Goal: Task Accomplishment & Management: Manage account settings

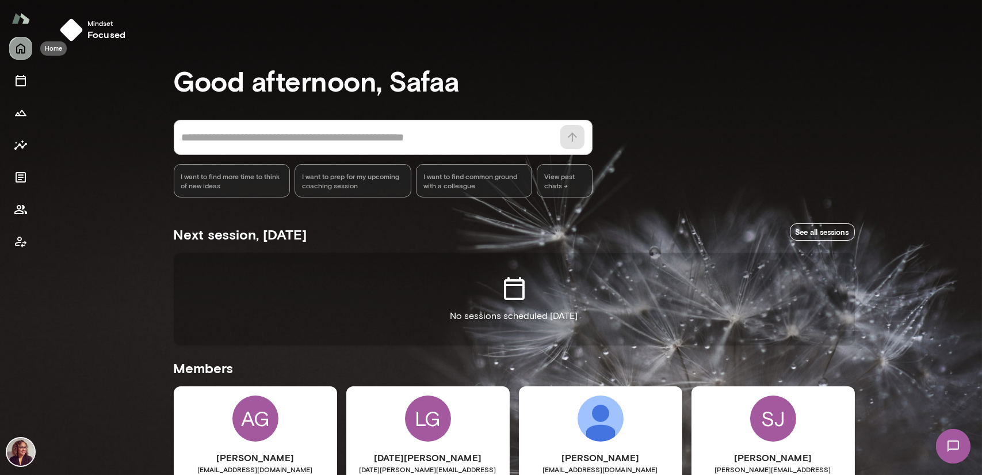
click at [28, 54] on button "Home" at bounding box center [20, 48] width 23 height 23
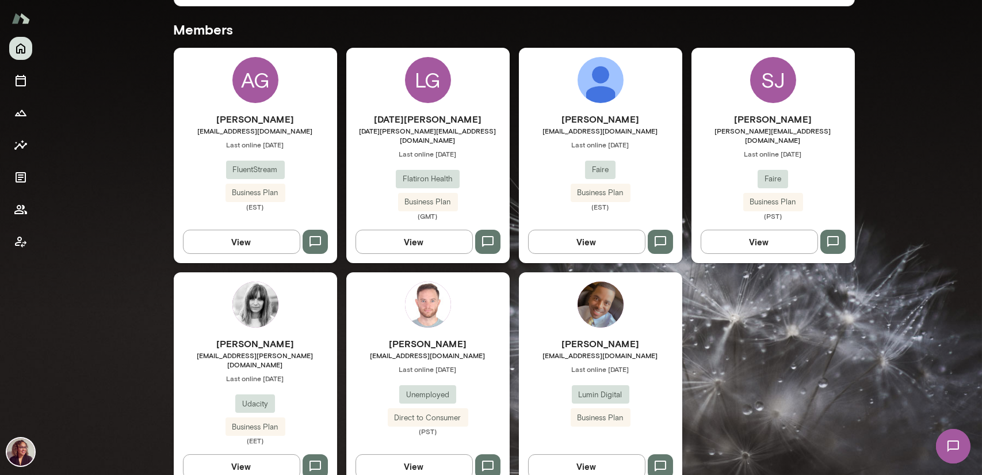
scroll to position [310, 0]
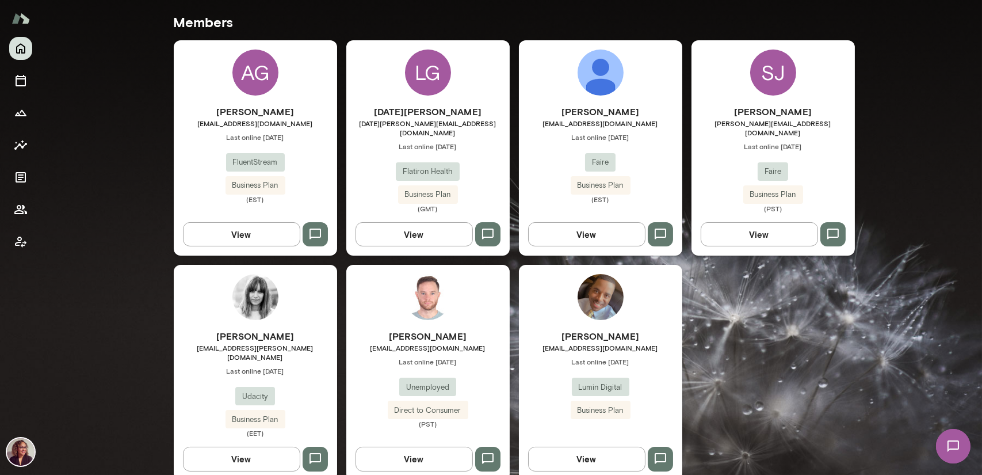
click at [283, 316] on div "[PERSON_NAME] [EMAIL_ADDRESS][PERSON_NAME][DOMAIN_NAME] Last online [DATE] Udac…" at bounding box center [255, 372] width 163 height 215
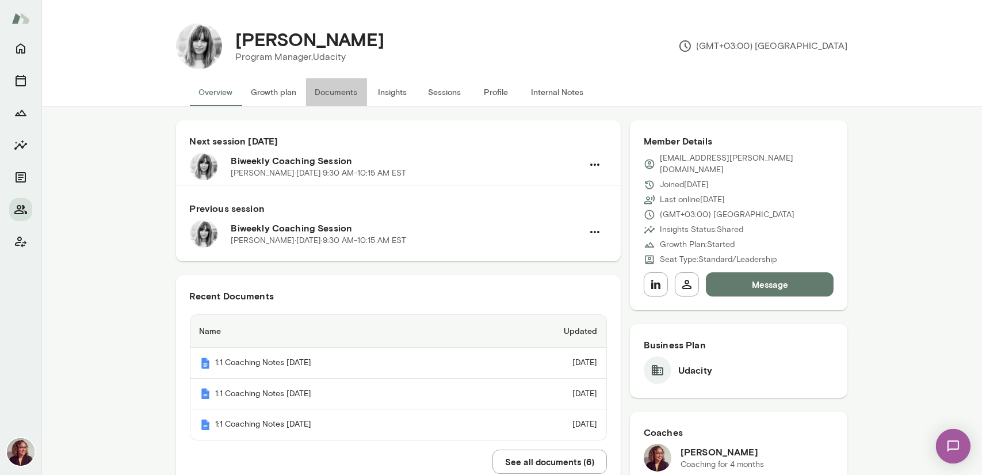
click at [321, 90] on button "Documents" at bounding box center [336, 92] width 61 height 28
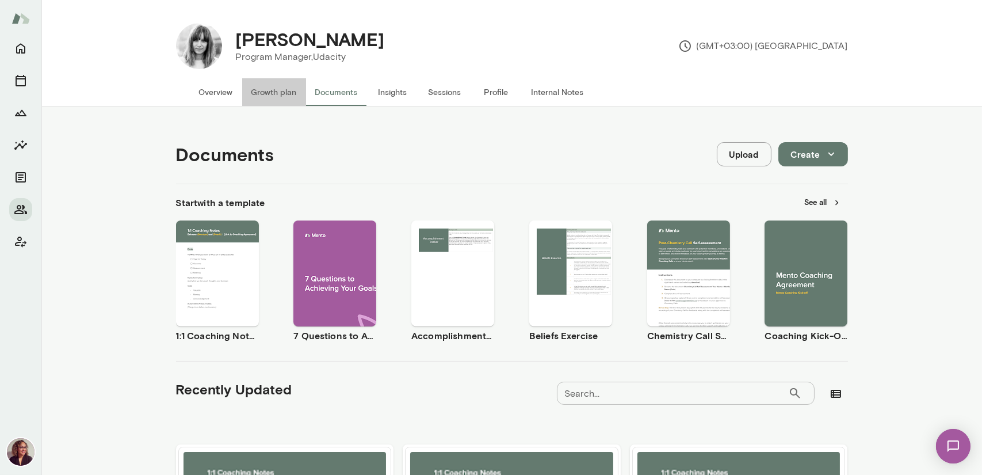
click at [281, 88] on button "Growth plan" at bounding box center [274, 92] width 64 height 28
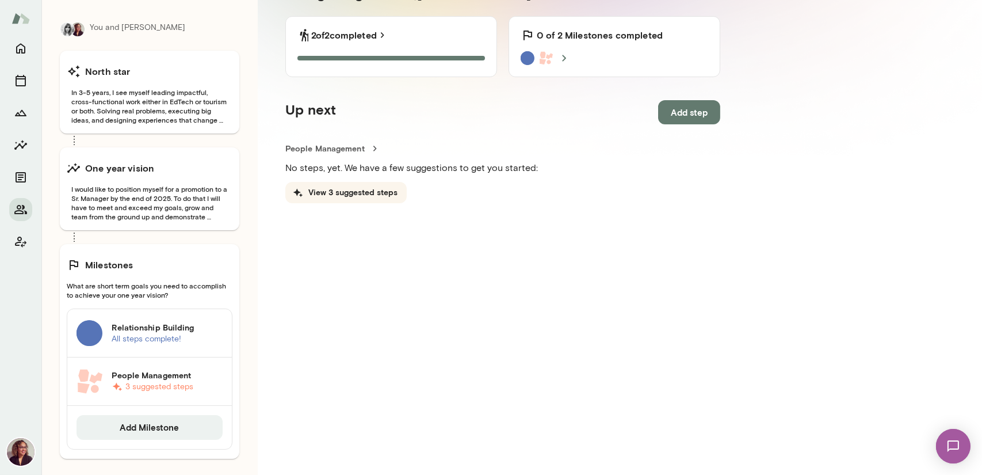
scroll to position [166, 0]
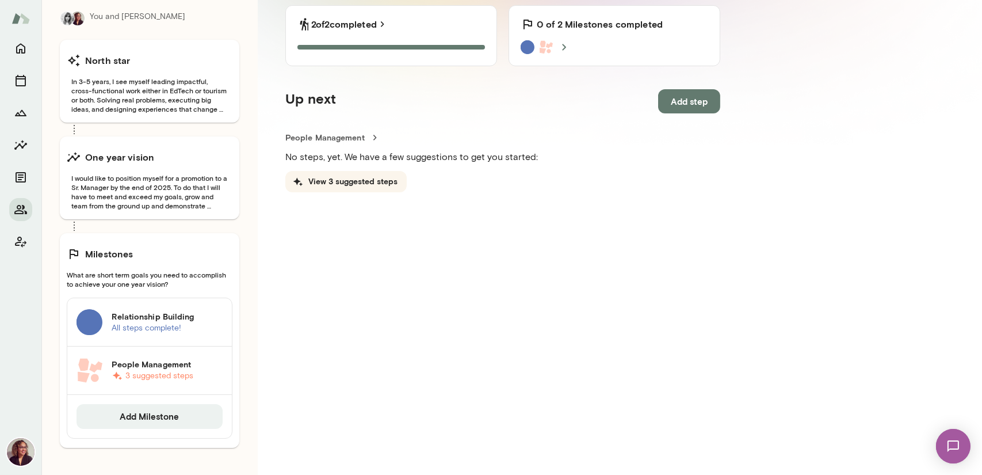
click at [194, 321] on h6 "Relationship Building" at bounding box center [167, 317] width 111 height 12
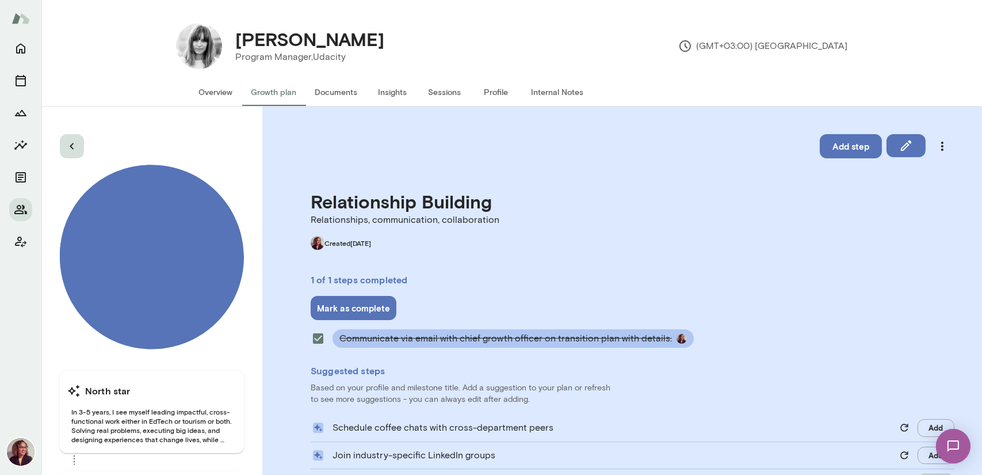
click at [69, 146] on icon "button" at bounding box center [72, 146] width 14 height 14
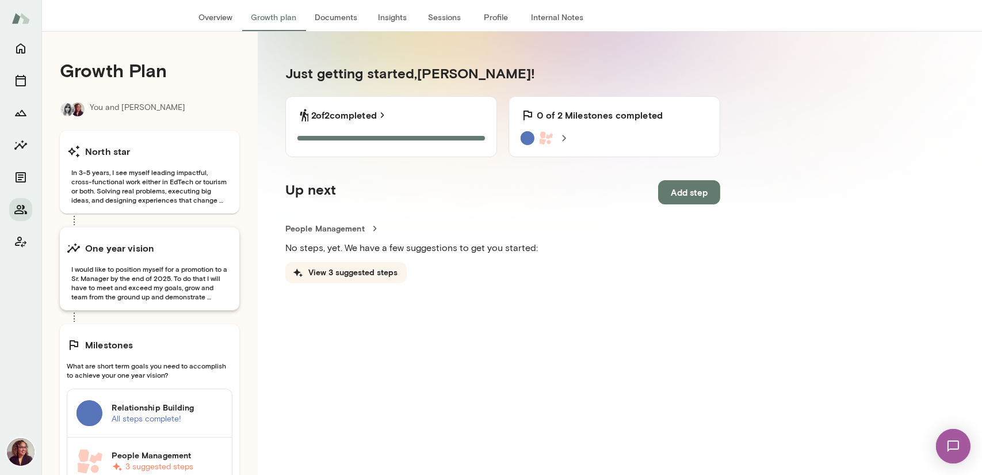
scroll to position [166, 0]
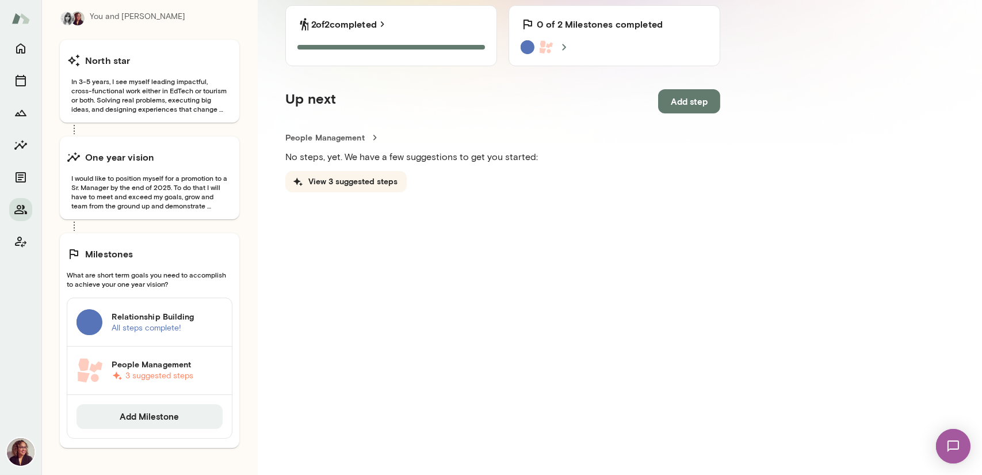
click at [218, 375] on p "3 suggested steps" at bounding box center [167, 376] width 111 height 12
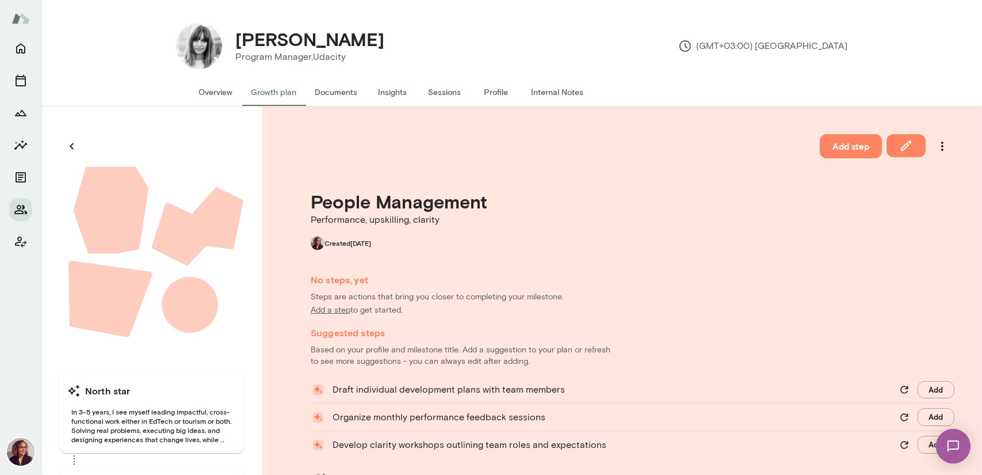
click at [329, 91] on button "Documents" at bounding box center [336, 92] width 61 height 28
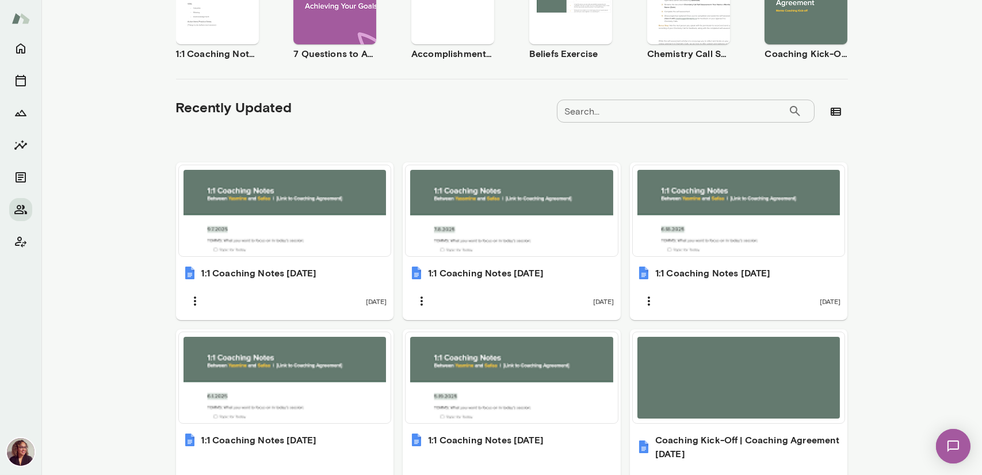
scroll to position [288, 0]
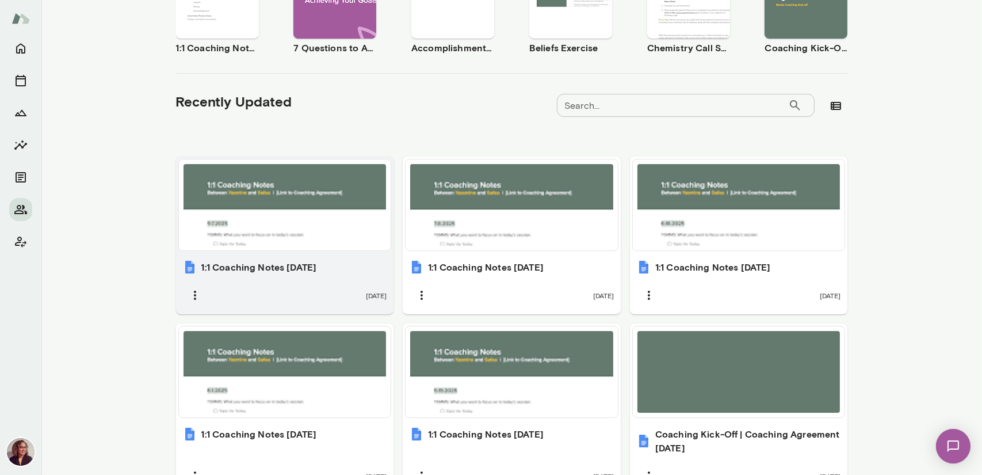
click at [336, 211] on div at bounding box center [285, 205] width 203 height 82
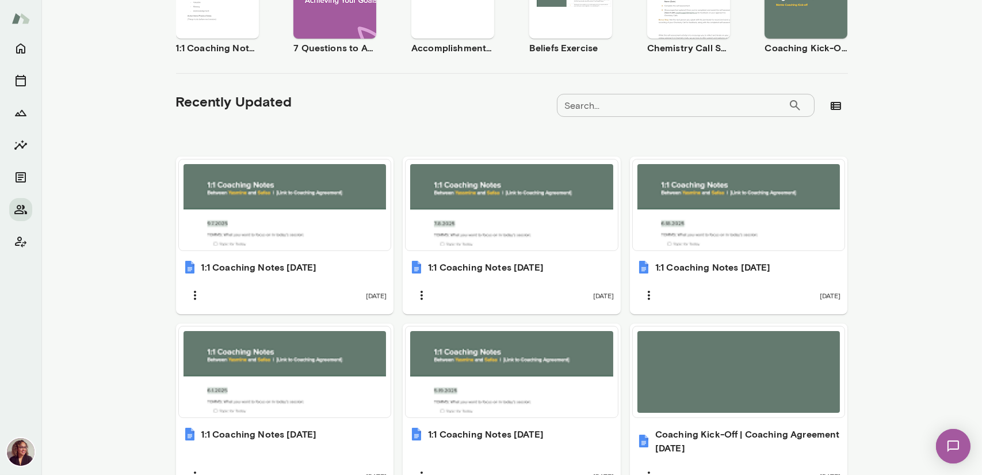
scroll to position [0, 0]
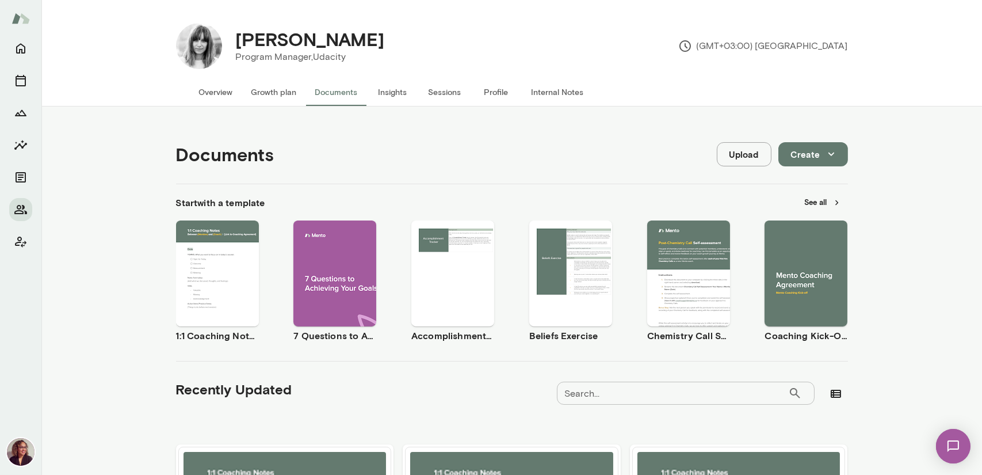
click at [224, 259] on span "Use template" at bounding box center [224, 263] width 42 height 9
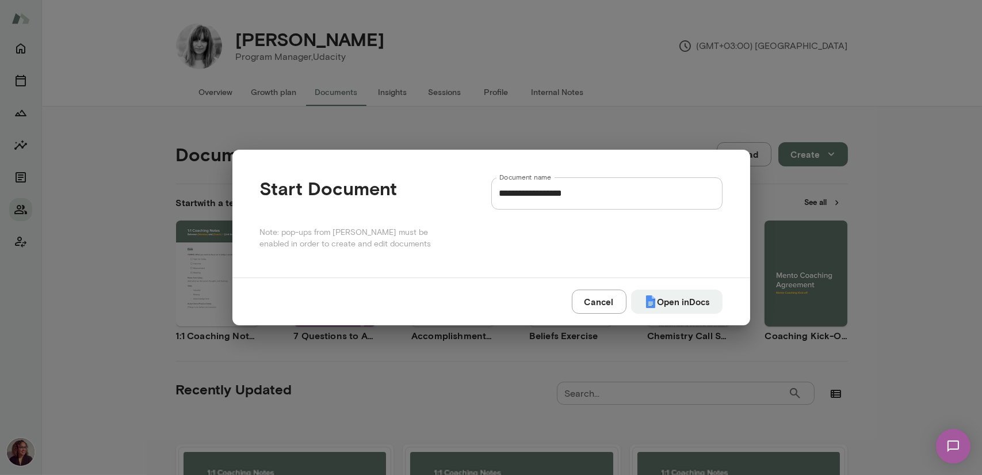
click at [592, 193] on input "**********" at bounding box center [606, 193] width 231 height 32
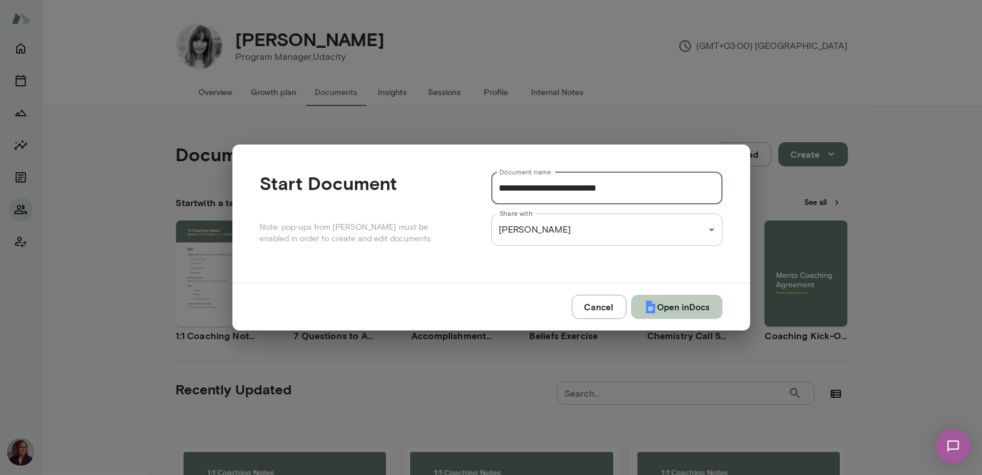
click at [657, 311] on button "Open in Docs" at bounding box center [677, 307] width 92 height 24
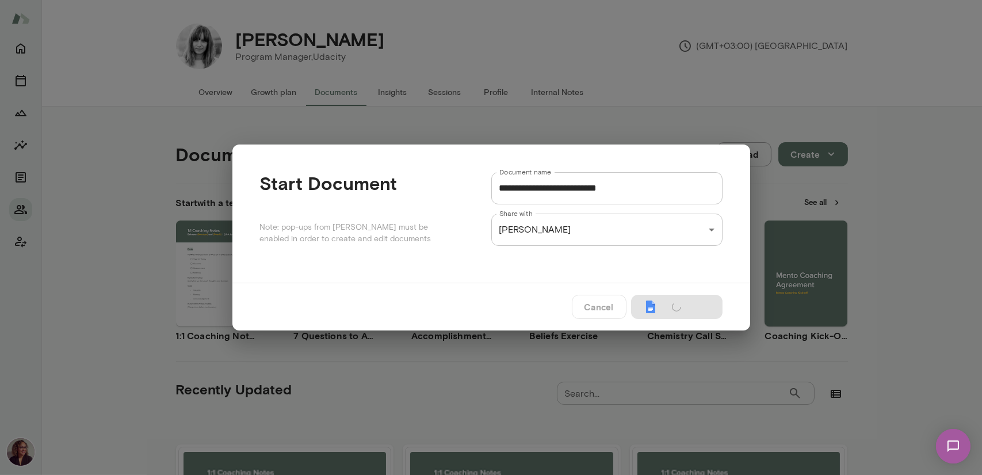
type input "**********"
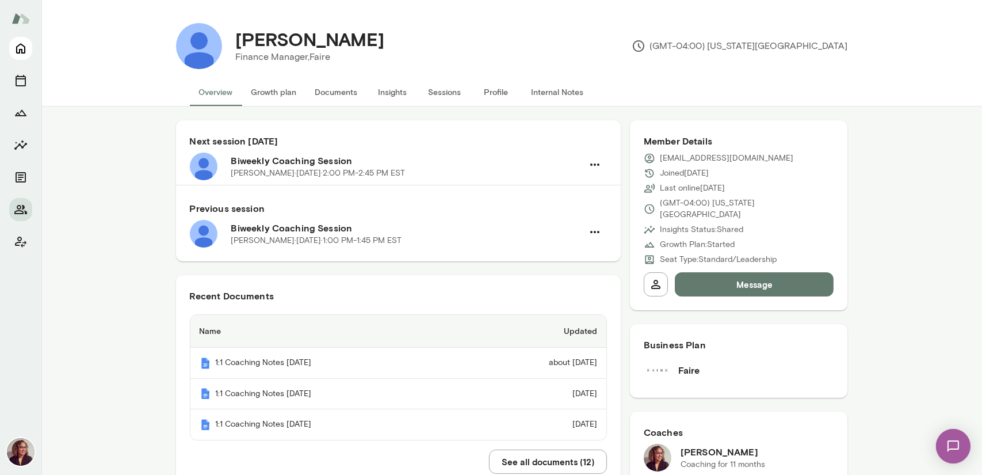
click at [20, 49] on icon "Home" at bounding box center [20, 49] width 9 height 10
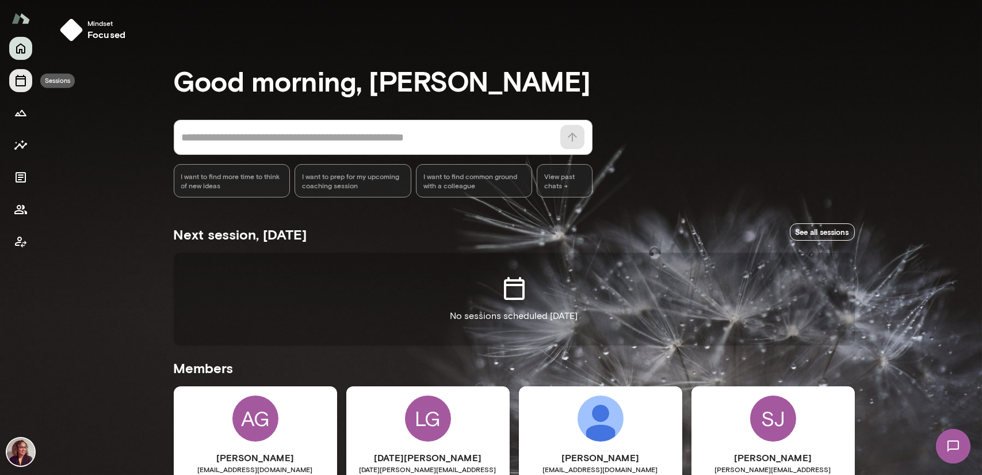
click at [16, 86] on icon "Sessions" at bounding box center [21, 81] width 14 height 14
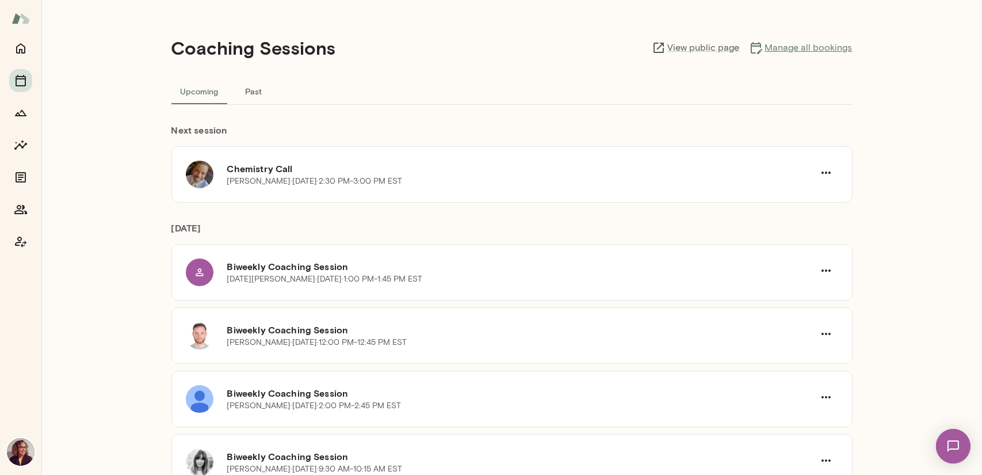
click at [788, 51] on link "Manage all bookings" at bounding box center [801, 48] width 104 height 14
